Goal: Information Seeking & Learning: Learn about a topic

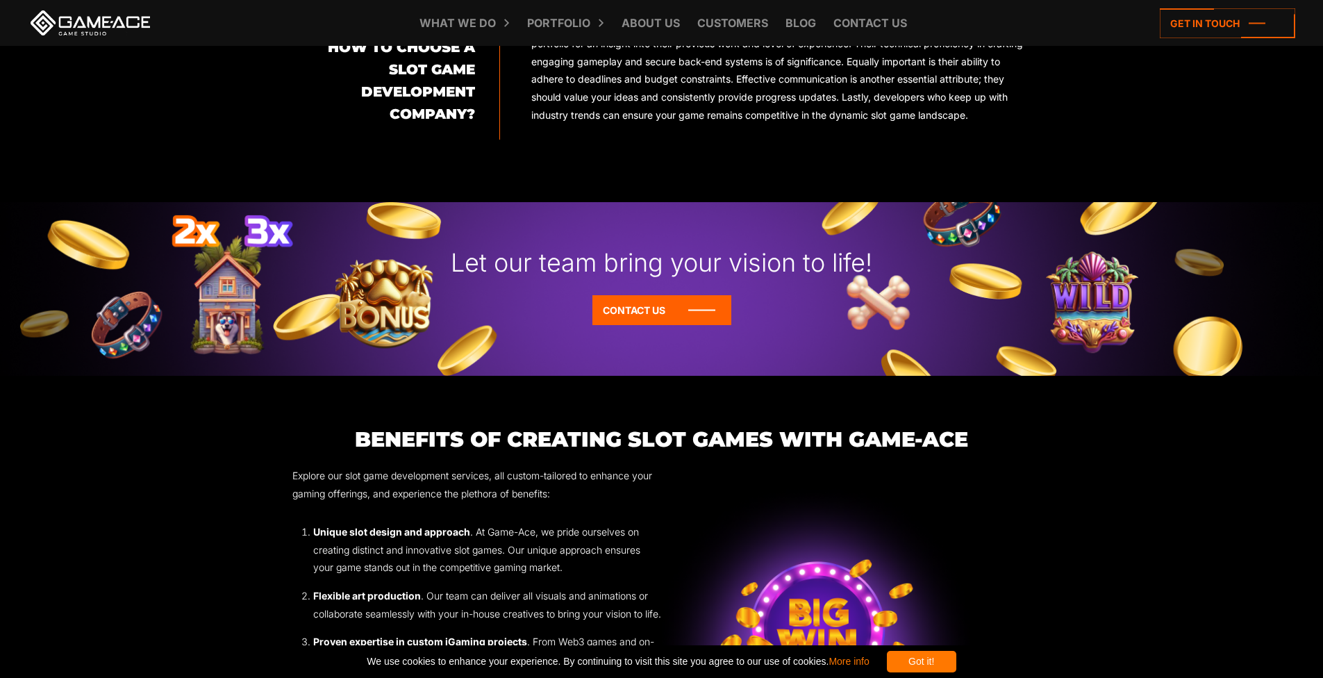
scroll to position [1581, 0]
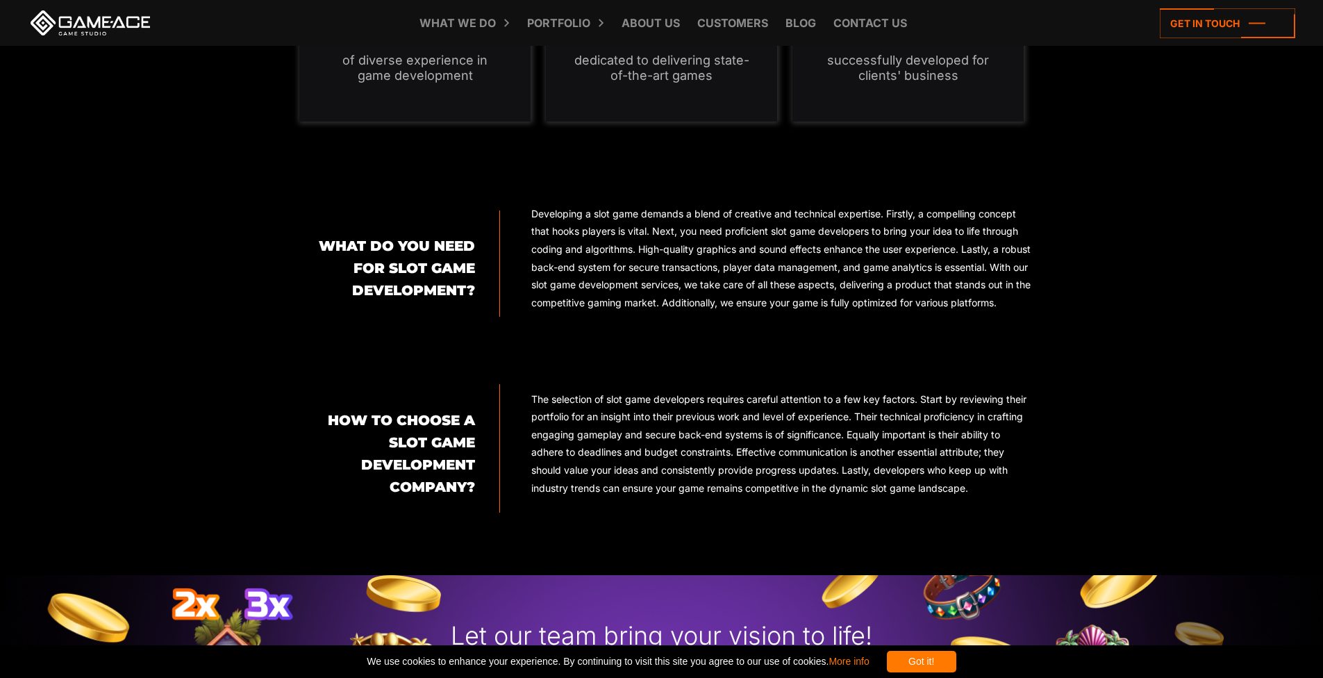
click at [100, 22] on link at bounding box center [90, 22] width 125 height 25
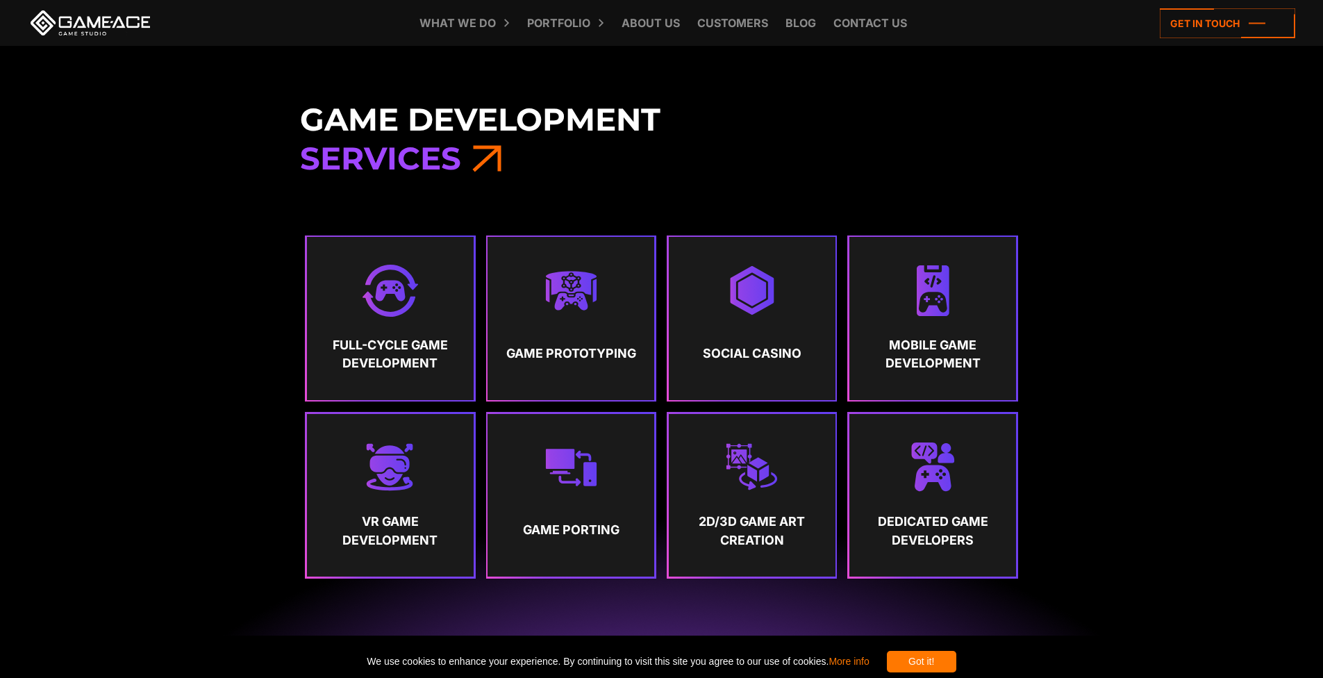
scroll to position [748, 0]
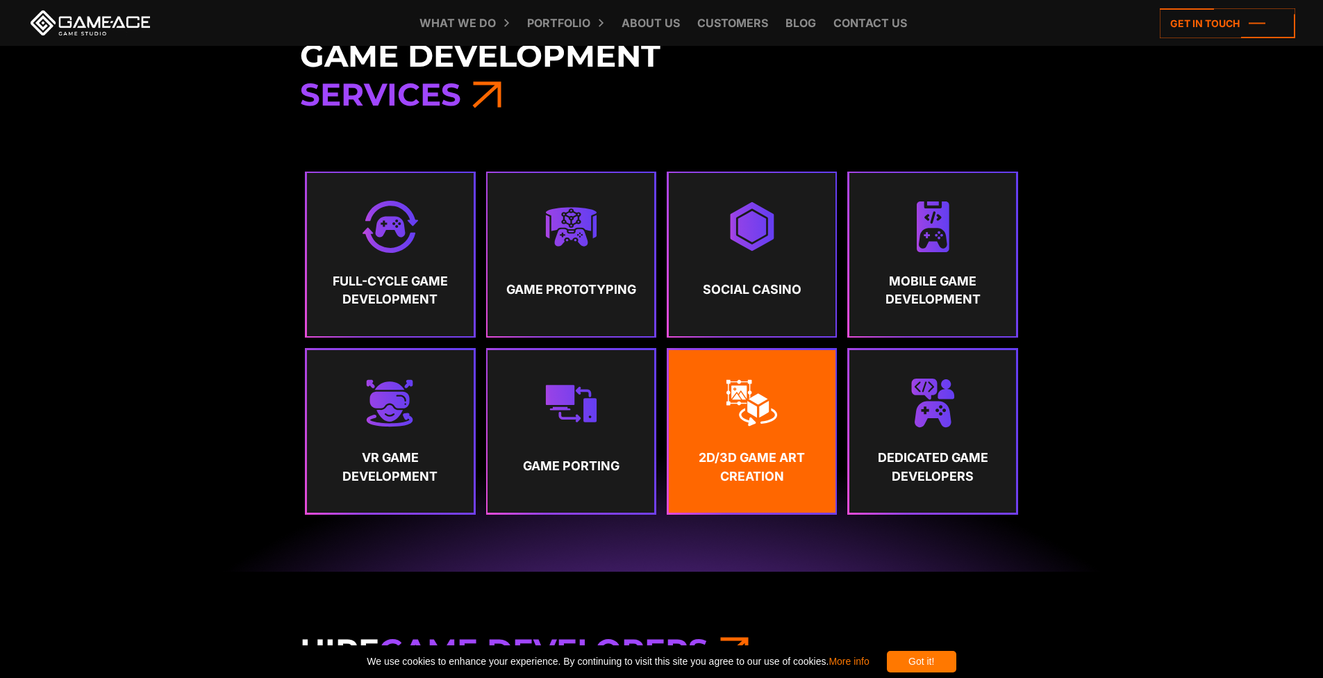
click at [786, 427] on link "2D/3D Game Art Creation" at bounding box center [752, 431] width 167 height 163
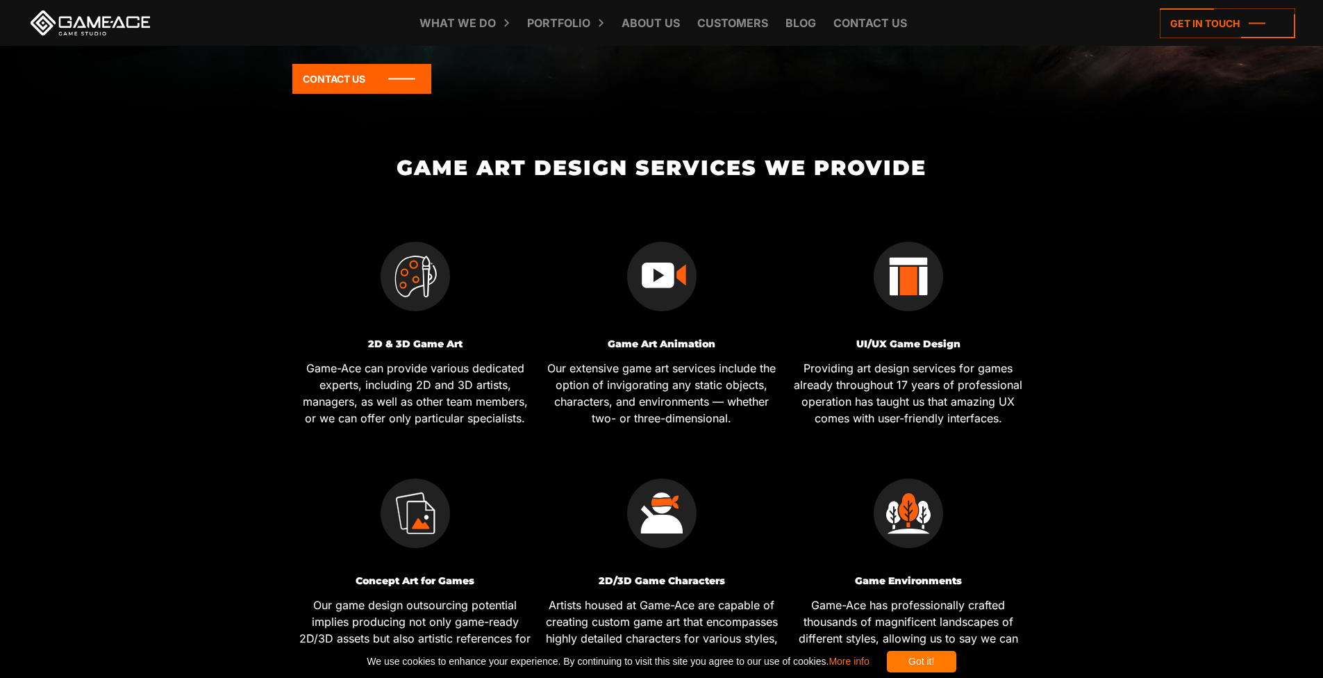
scroll to position [522, 0]
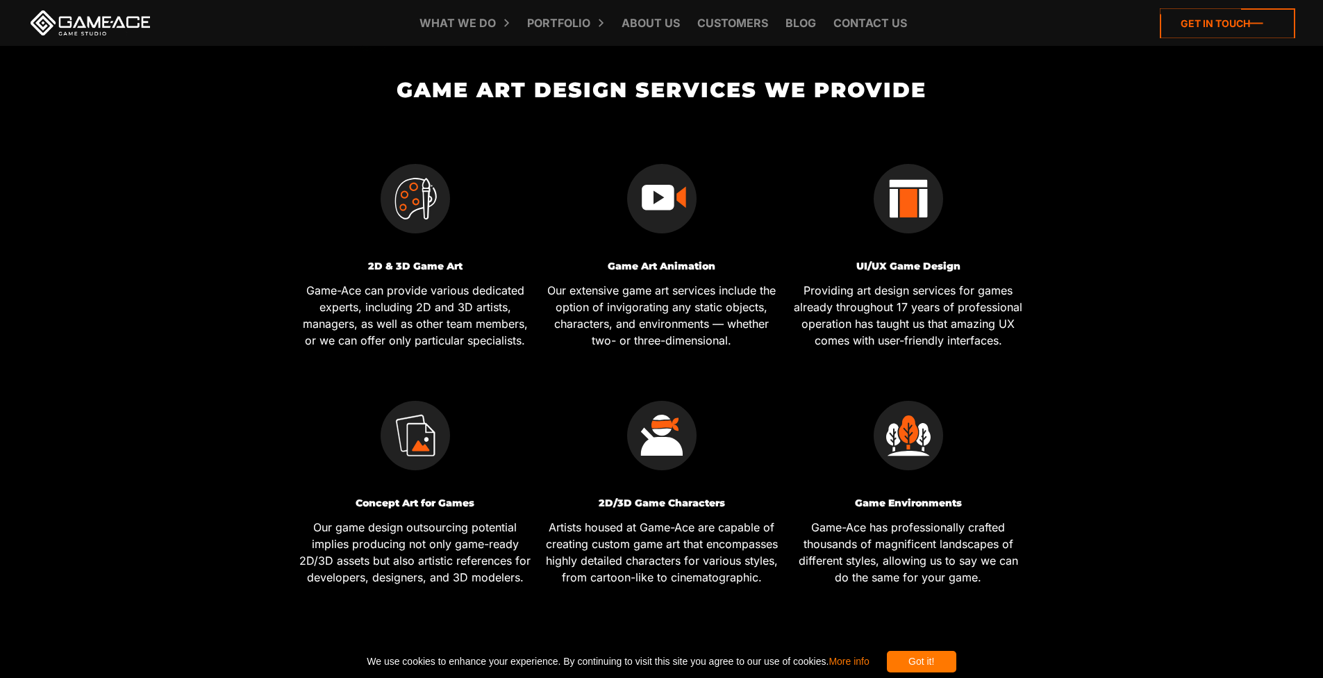
click at [1208, 27] on icon at bounding box center [1227, 23] width 135 height 30
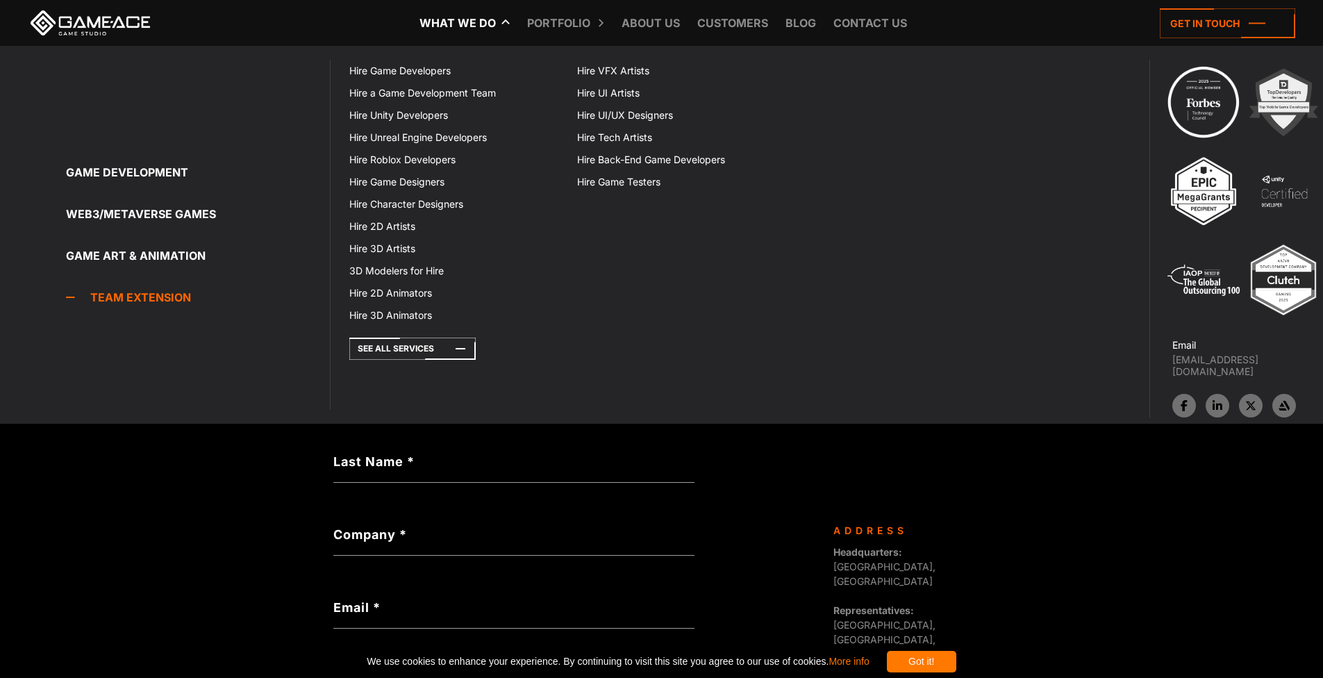
click at [147, 301] on link "Team Extension" at bounding box center [198, 297] width 264 height 28
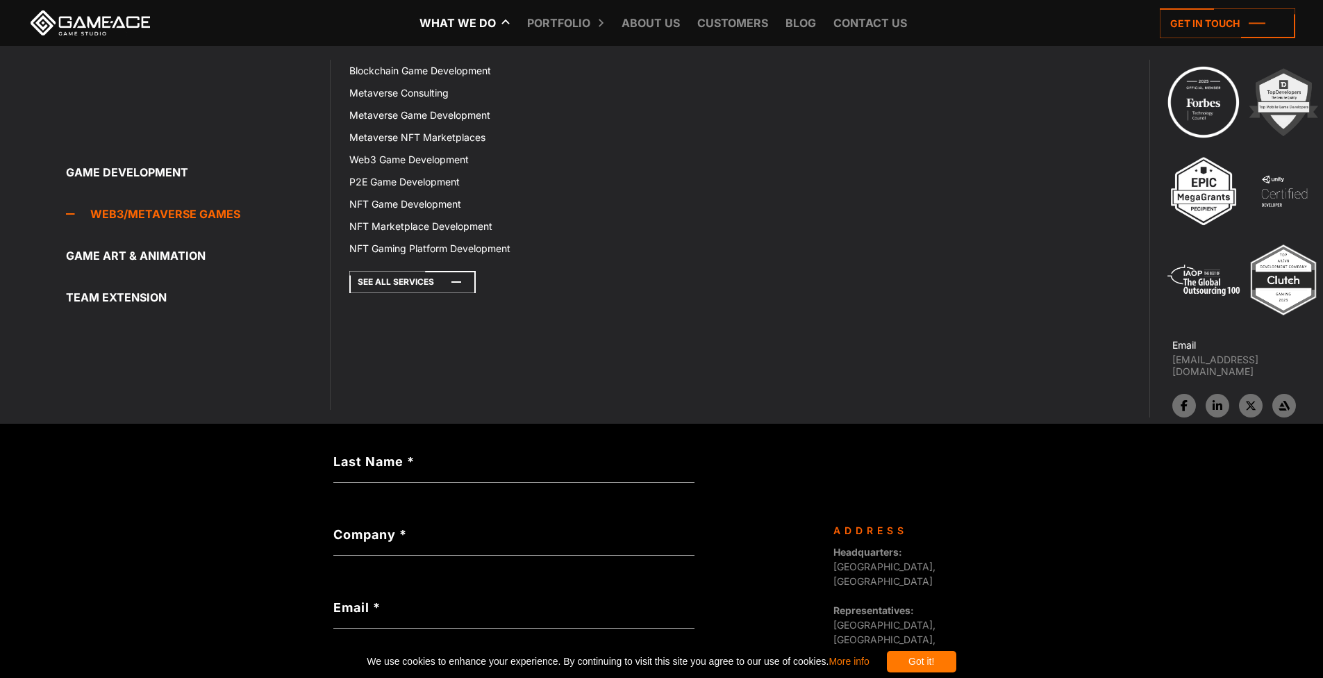
click at [427, 286] on icon at bounding box center [412, 282] width 126 height 22
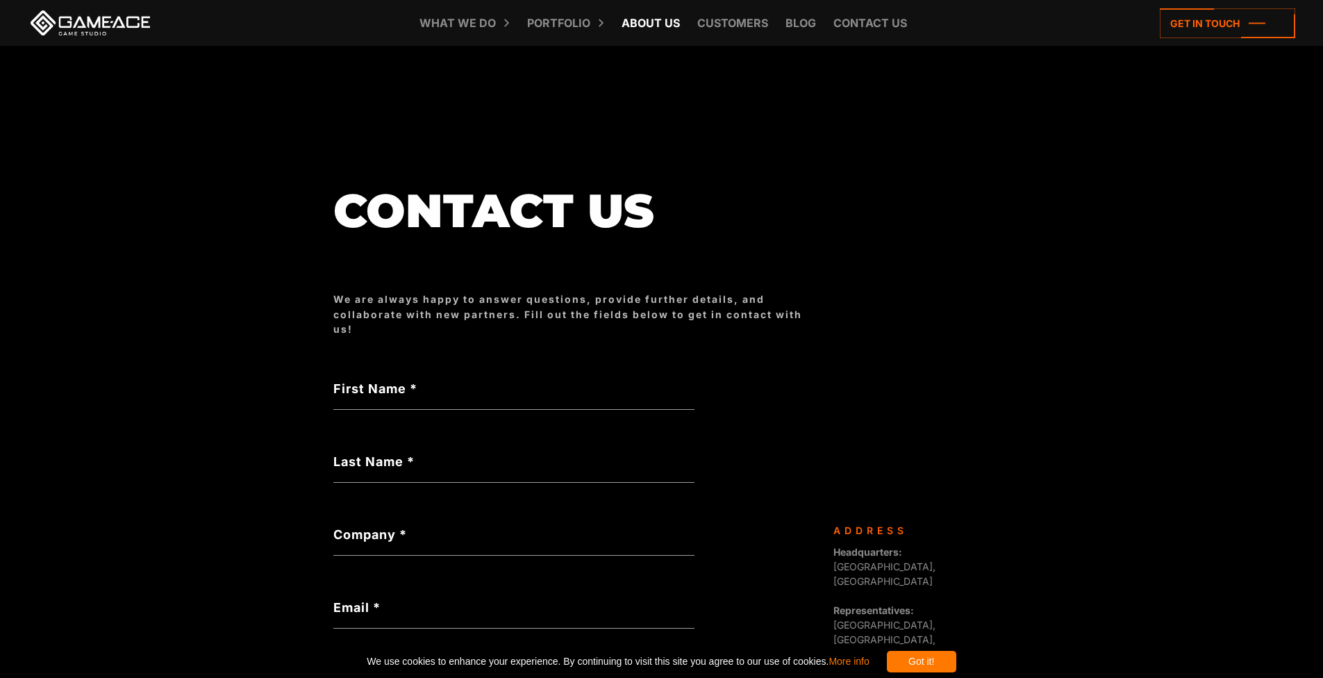
click at [654, 25] on link "About Us" at bounding box center [651, 23] width 72 height 46
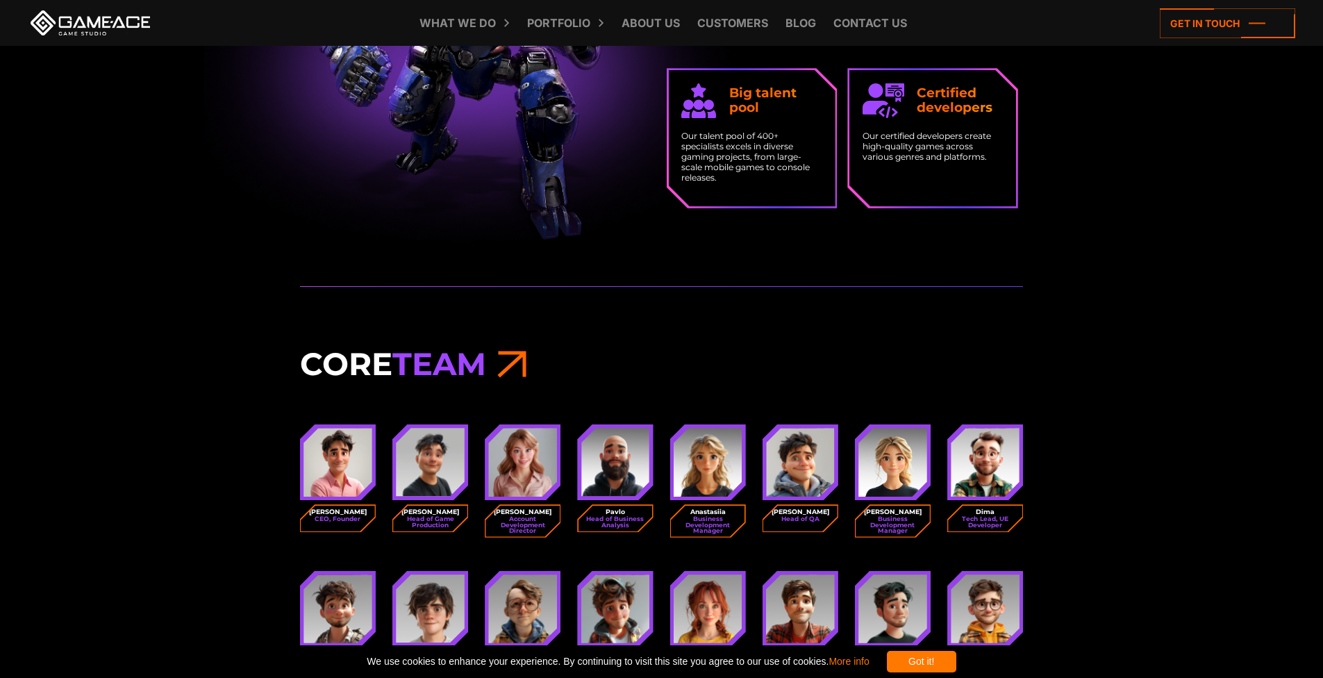
scroll to position [1599, 0]
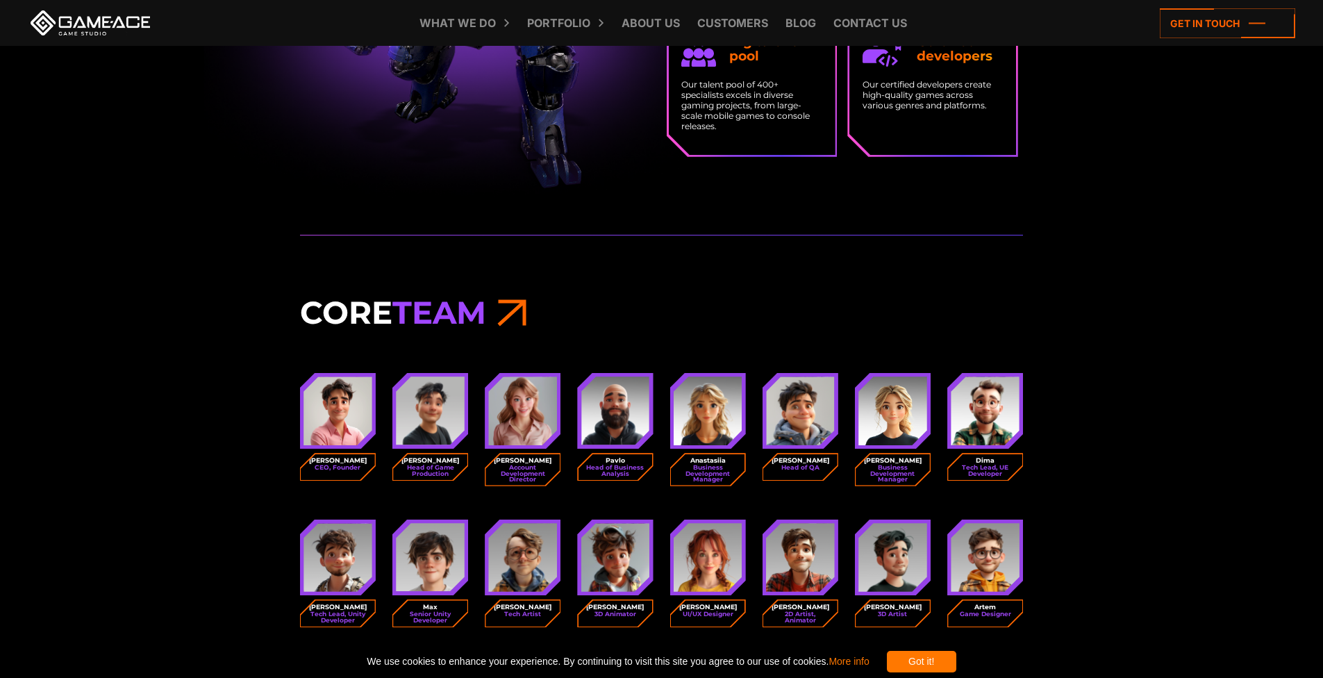
click at [348, 409] on img at bounding box center [338, 411] width 69 height 69
click at [337, 408] on img at bounding box center [338, 411] width 69 height 69
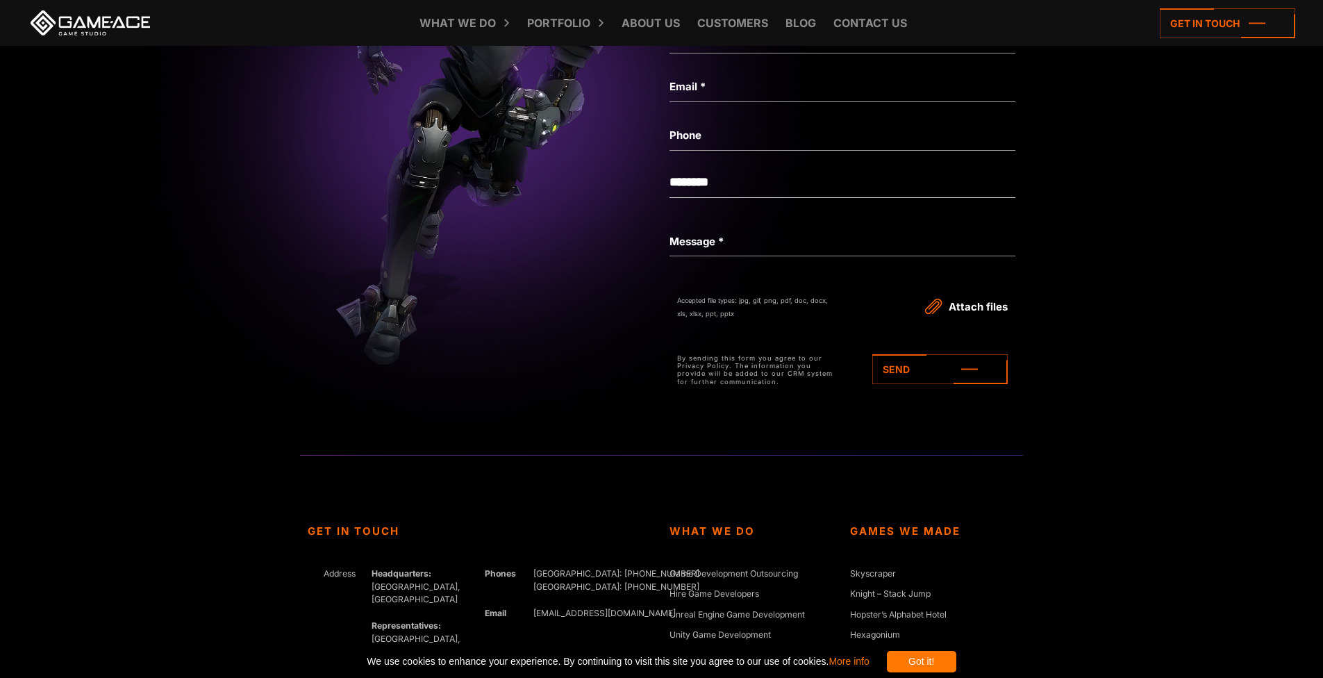
scroll to position [4835, 0]
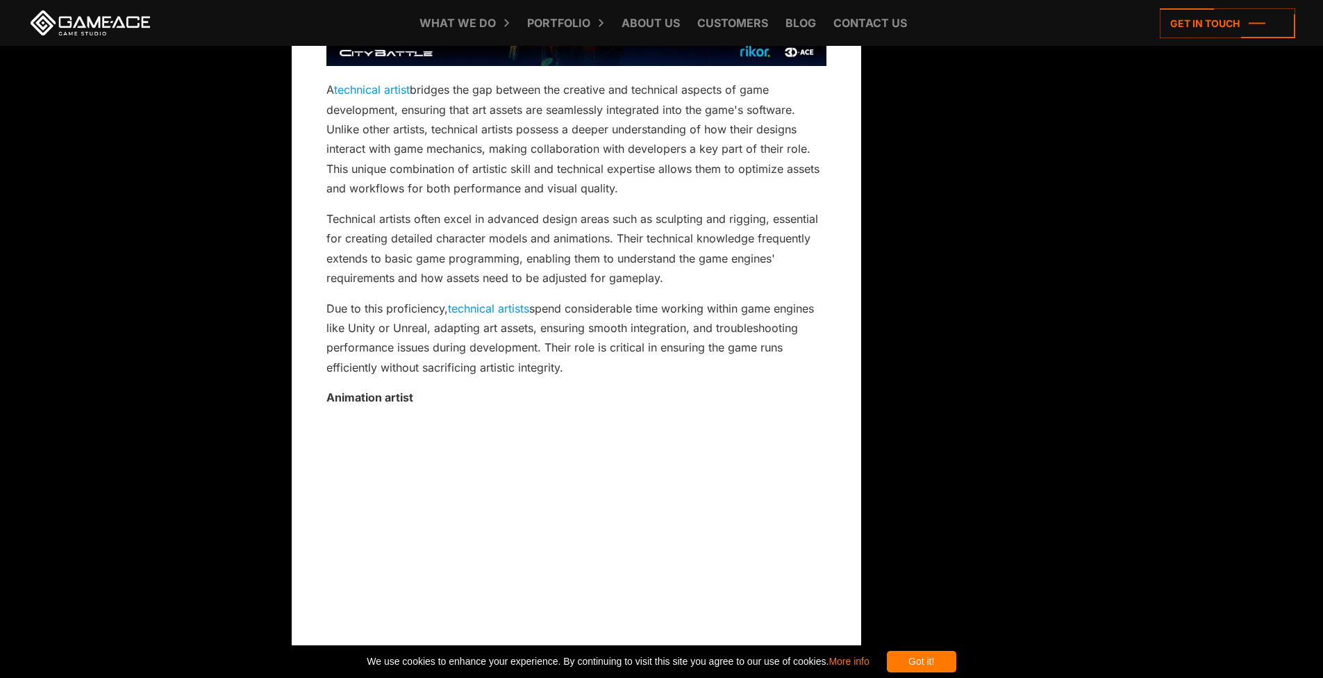
scroll to position [5802, 0]
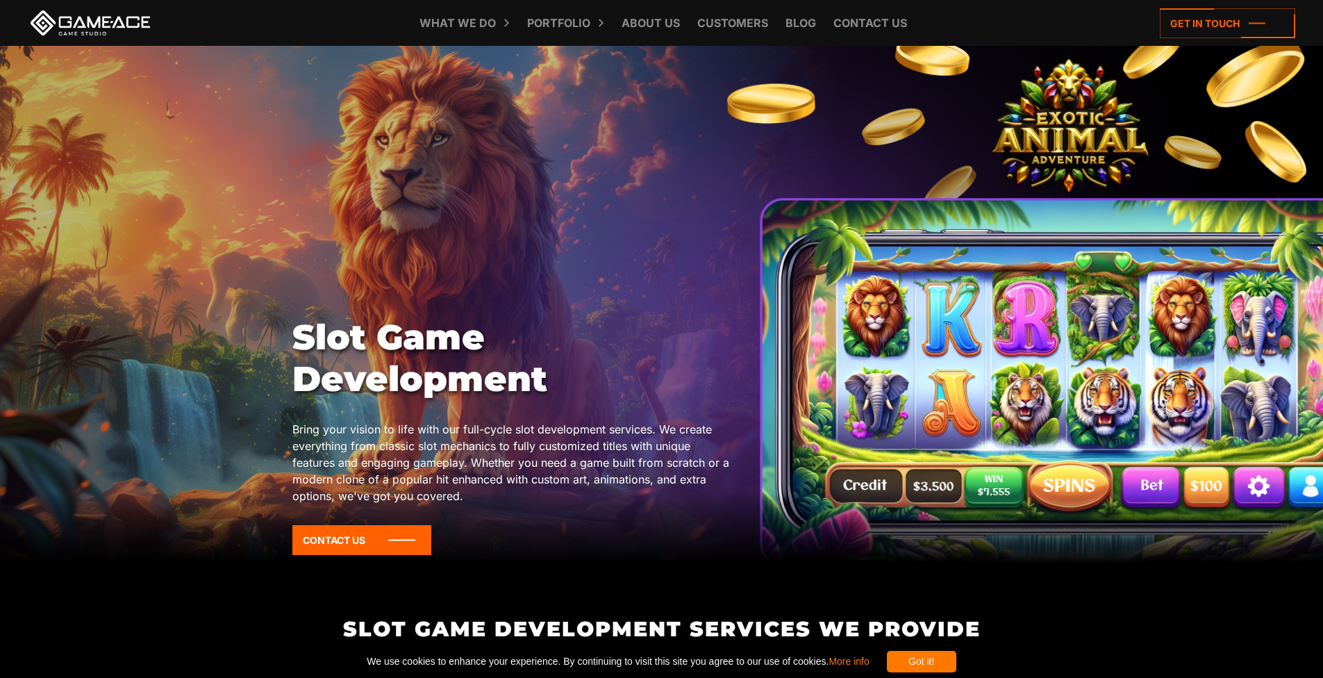
scroll to position [1581, 0]
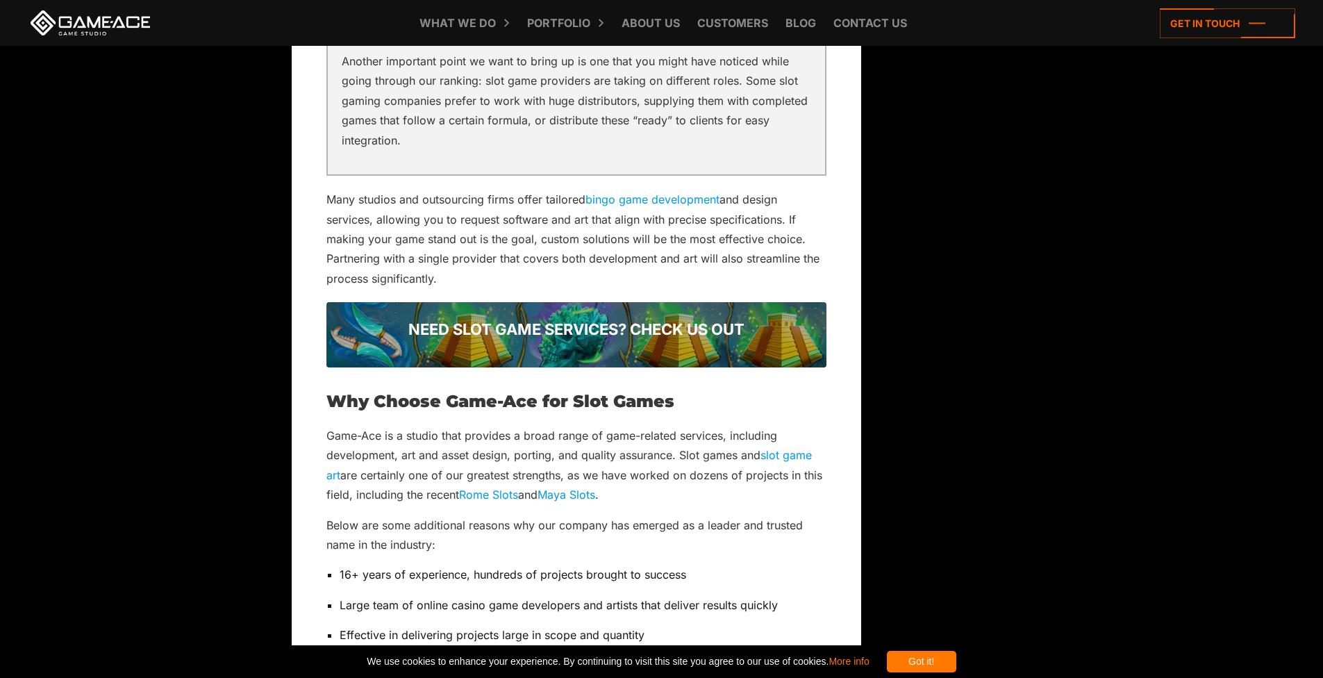
scroll to position [4314, 0]
